Goal: Task Accomplishment & Management: Manage account settings

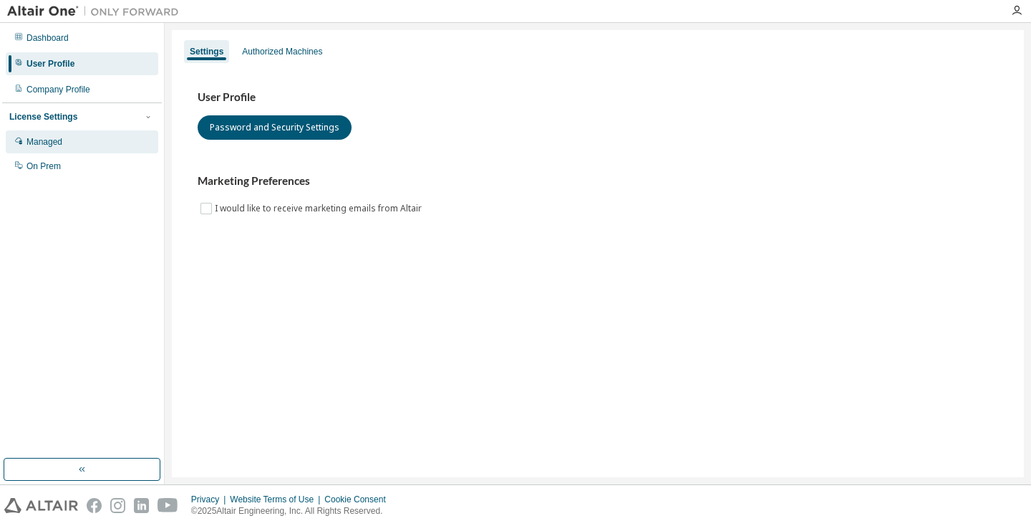
click at [87, 138] on div "Managed" at bounding box center [82, 141] width 153 height 23
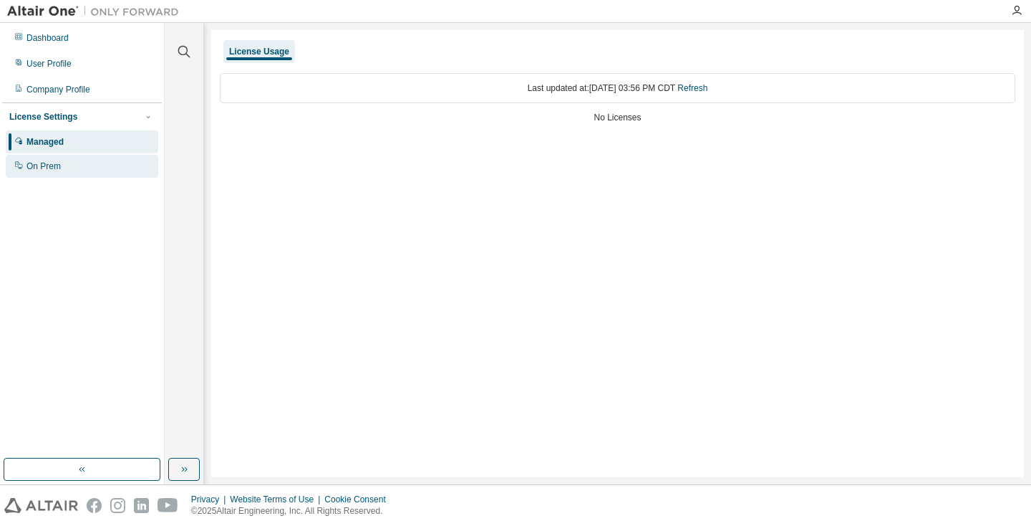
click at [77, 161] on div "On Prem" at bounding box center [82, 166] width 153 height 23
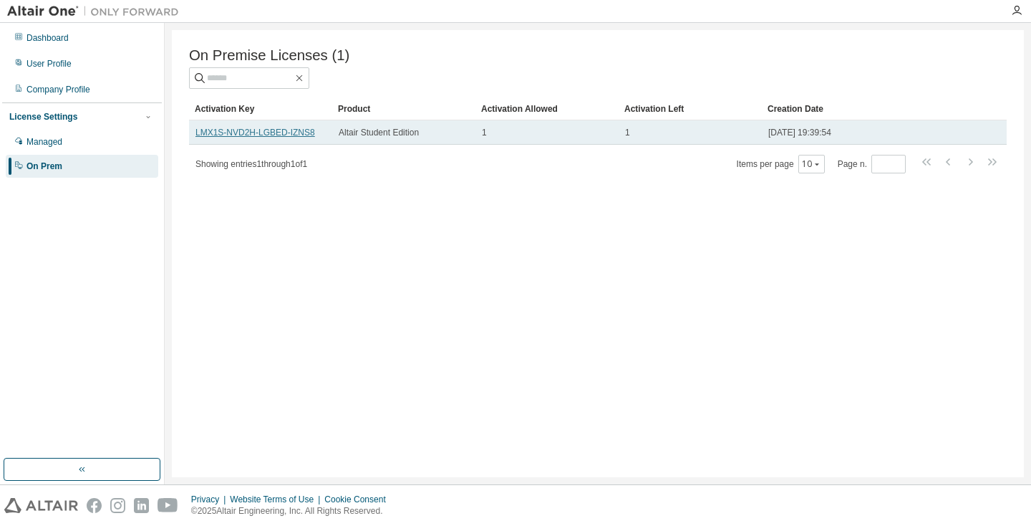
click at [291, 136] on link "LMX1S-NVD2H-LGBED-IZNS8" at bounding box center [255, 132] width 120 height 10
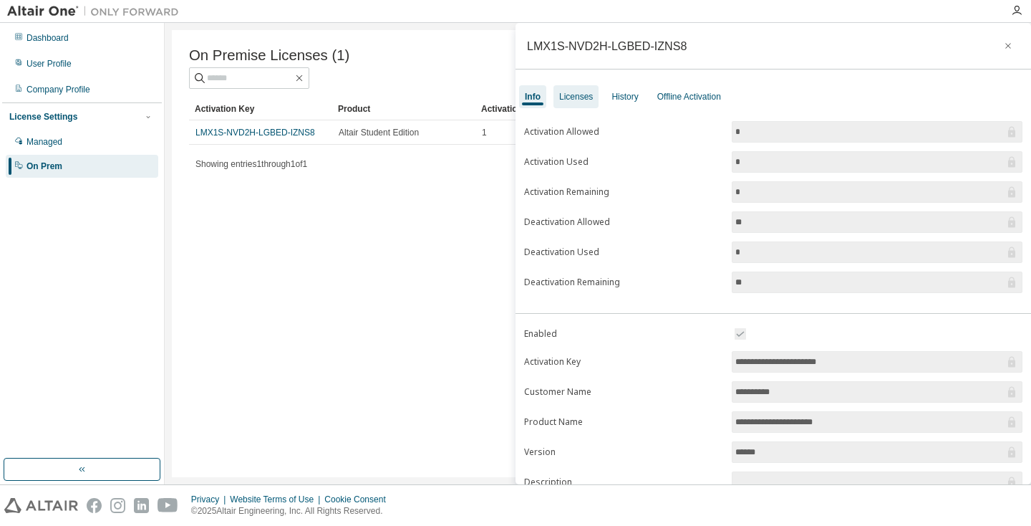
click at [583, 97] on div "Licenses" at bounding box center [576, 96] width 34 height 11
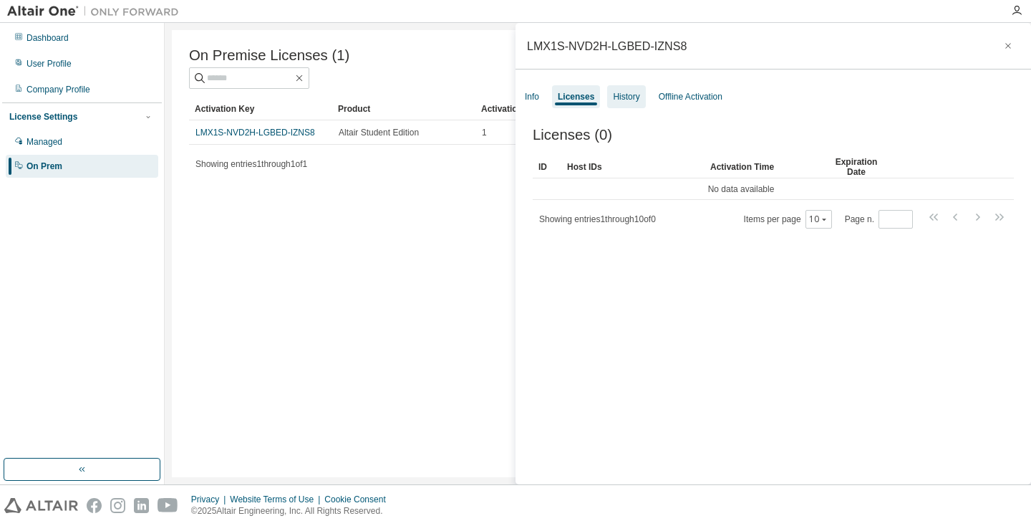
click at [629, 99] on div "History" at bounding box center [626, 96] width 26 height 11
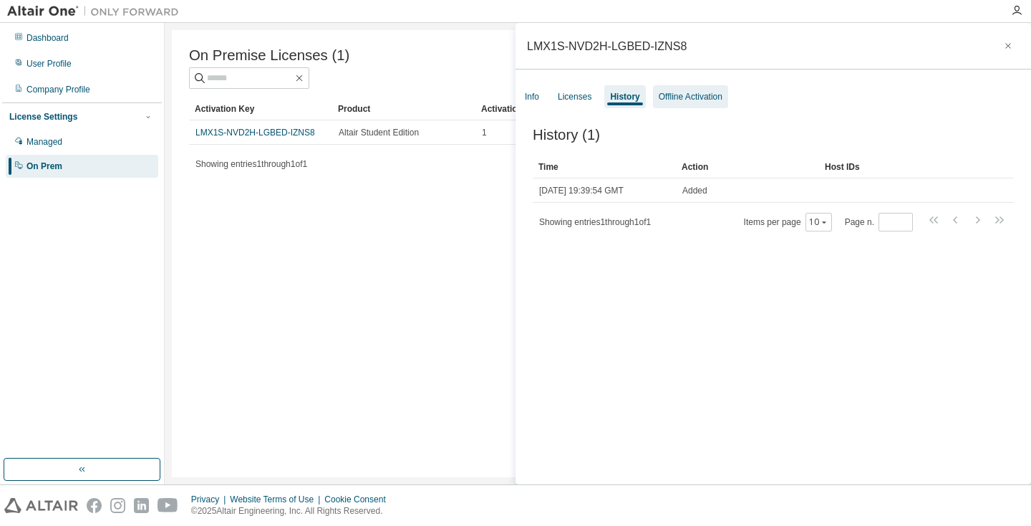
click at [708, 107] on div "Offline Activation" at bounding box center [690, 96] width 75 height 23
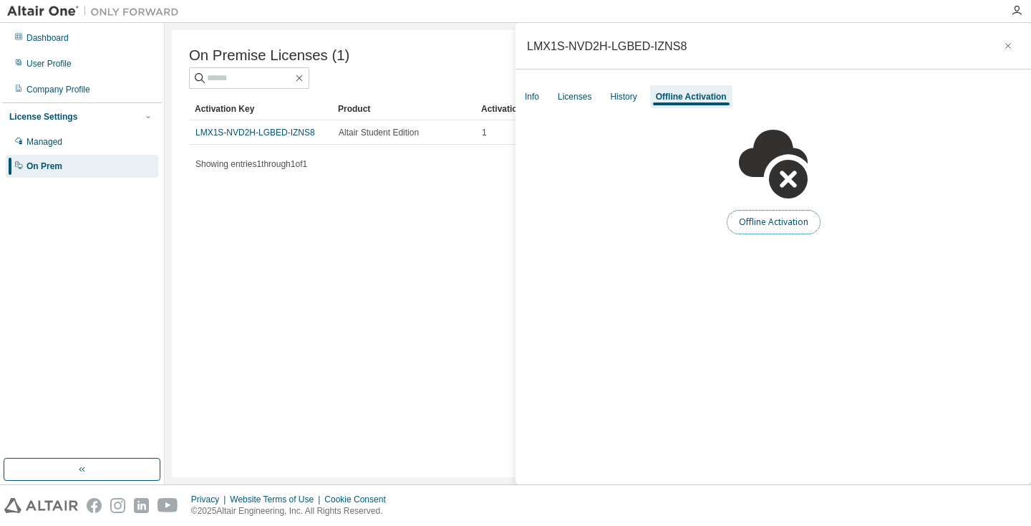
click at [768, 221] on button "Offline Activation" at bounding box center [774, 222] width 94 height 24
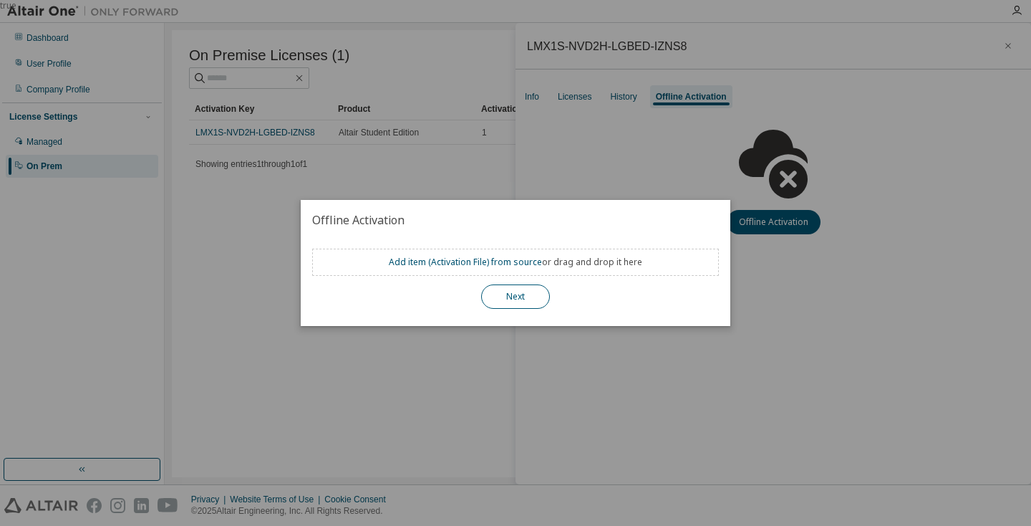
click at [504, 299] on button "Next" at bounding box center [515, 296] width 69 height 24
click at [518, 307] on button "Next" at bounding box center [515, 296] width 69 height 24
click at [782, 246] on div "true" at bounding box center [515, 263] width 1031 height 526
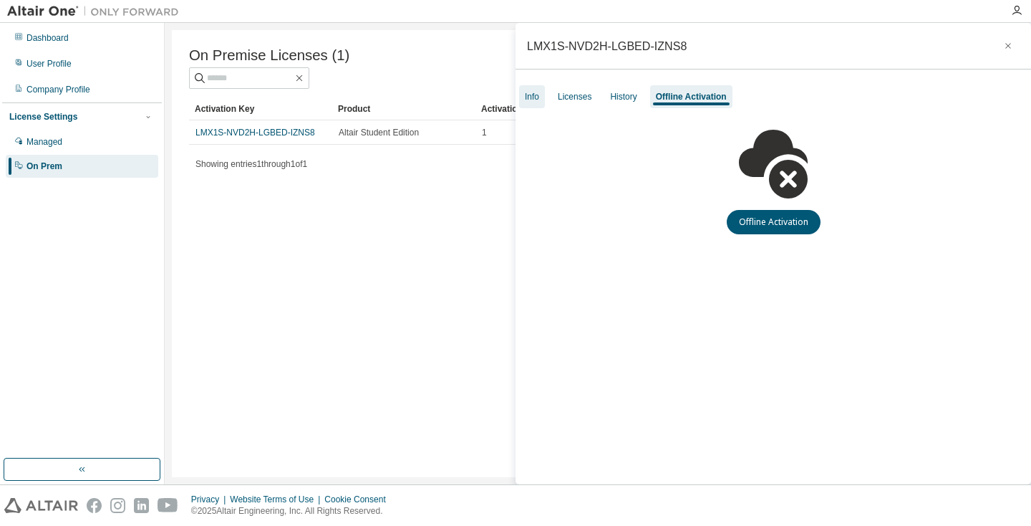
click at [536, 95] on div "Info" at bounding box center [532, 96] width 14 height 11
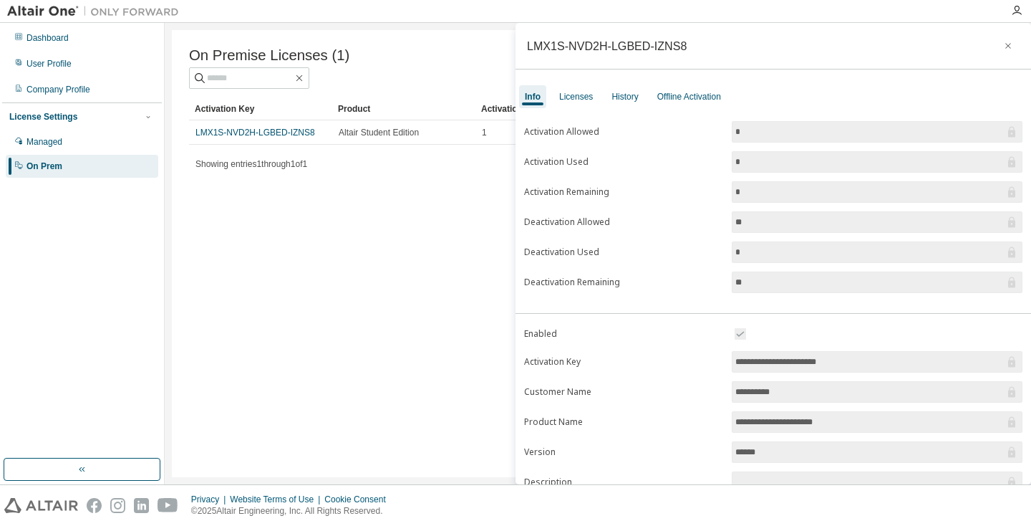
click at [348, 232] on div "On Premise Licenses (1) Clear Load Save Save As Field Operator Value Select fil…" at bounding box center [598, 253] width 852 height 447
click at [1003, 46] on icon "button" at bounding box center [1008, 45] width 10 height 11
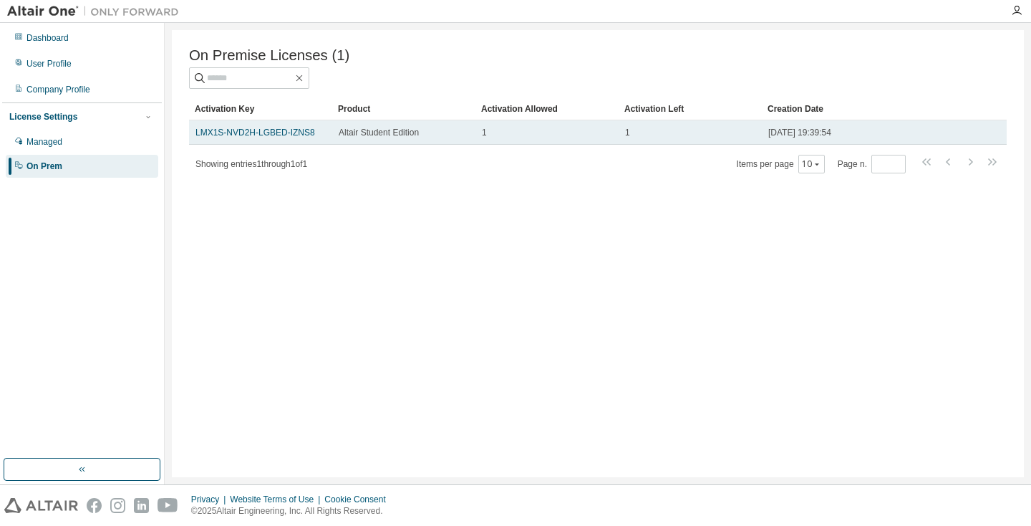
click at [337, 133] on td "Altair Student Edition" at bounding box center [403, 132] width 143 height 24
click at [282, 132] on link "LMX1S-NVD2H-LGBED-IZNS8" at bounding box center [255, 132] width 120 height 10
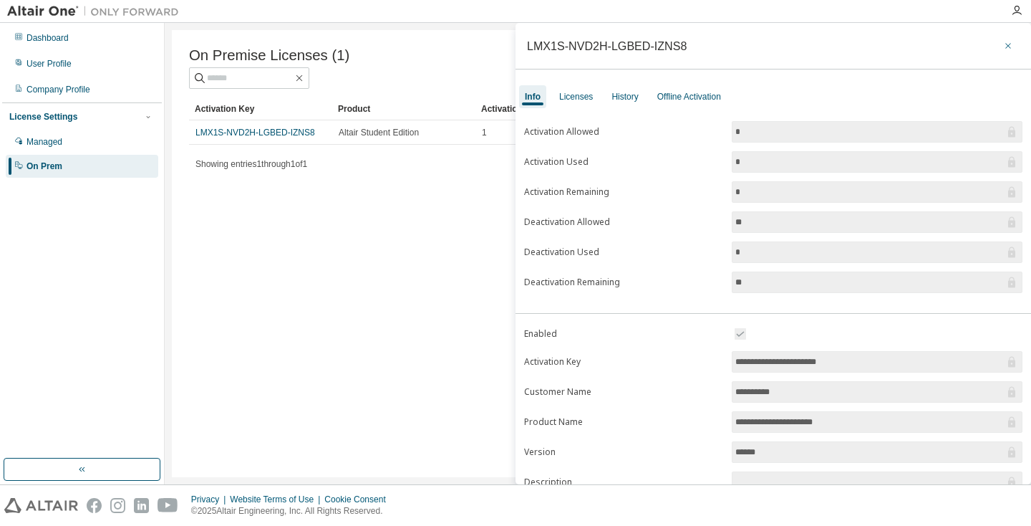
click at [1003, 48] on icon "button" at bounding box center [1008, 45] width 10 height 11
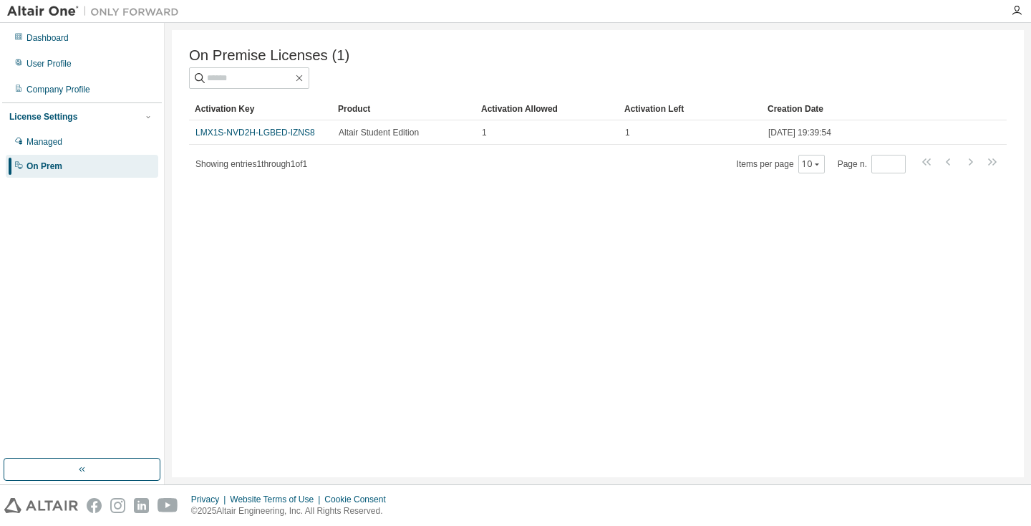
click at [53, 168] on div "On Prem" at bounding box center [44, 165] width 36 height 11
click at [77, 470] on icon "button" at bounding box center [82, 468] width 11 height 11
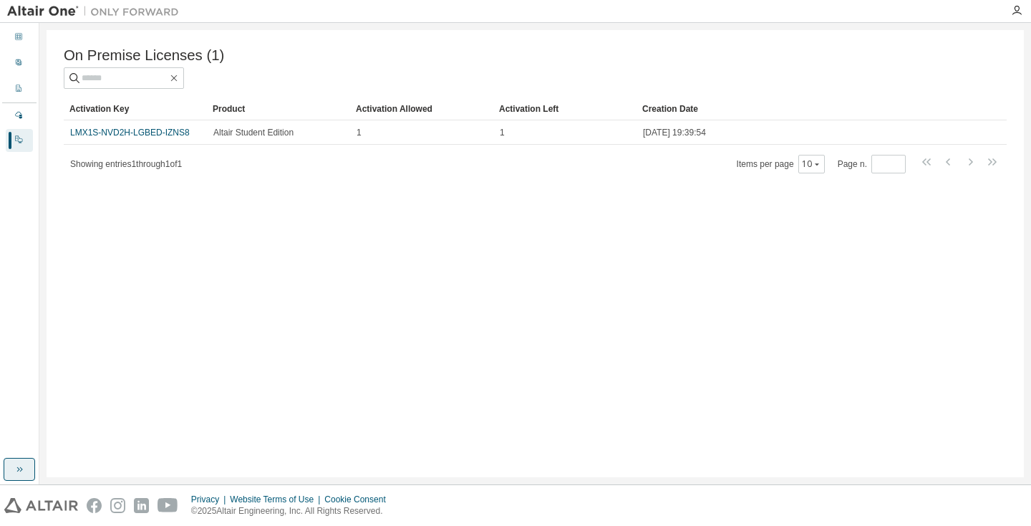
click at [17, 460] on button "button" at bounding box center [20, 469] width 32 height 23
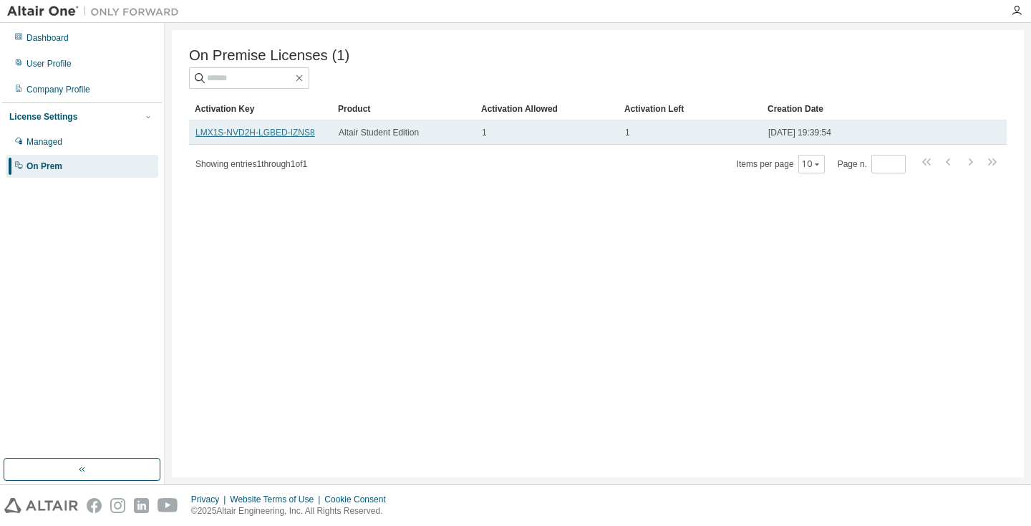
click at [282, 134] on link "LMX1S-NVD2H-LGBED-IZNS8" at bounding box center [255, 132] width 120 height 10
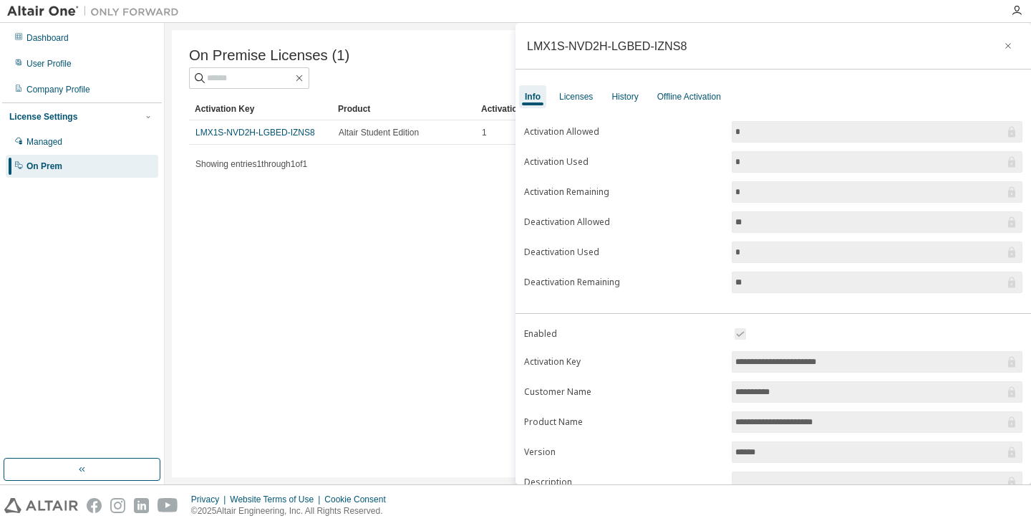
click at [450, 270] on div "On Premise Licenses (1) Clear Load Save Save As Field Operator Value Select fil…" at bounding box center [598, 253] width 852 height 447
click at [1003, 41] on icon "button" at bounding box center [1008, 45] width 10 height 11
